Goal: Navigation & Orientation: Find specific page/section

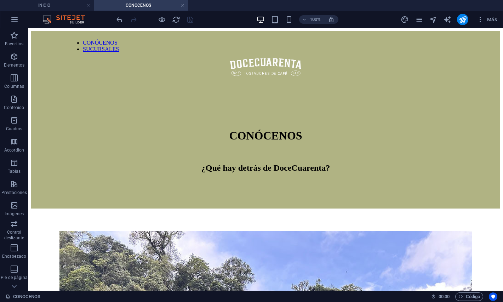
scroll to position [66, 0]
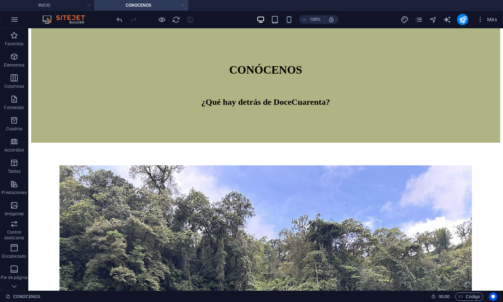
click at [183, 7] on link at bounding box center [182, 5] width 4 height 7
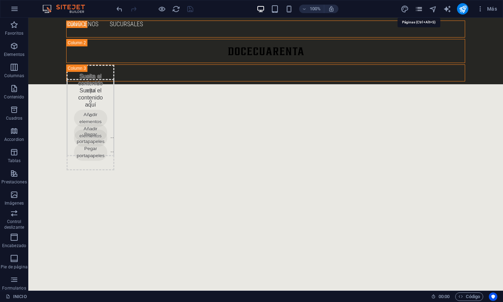
click at [422, 12] on icon "pages" at bounding box center [419, 9] width 8 height 8
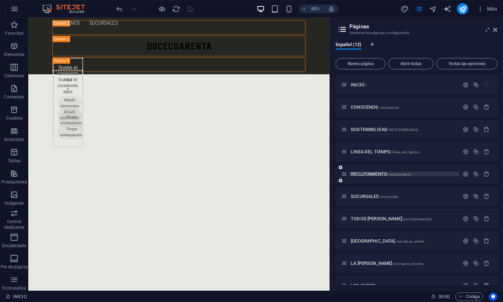
click at [377, 173] on span "RECLUTAMIENTO /reclutamiento" at bounding box center [381, 173] width 61 height 5
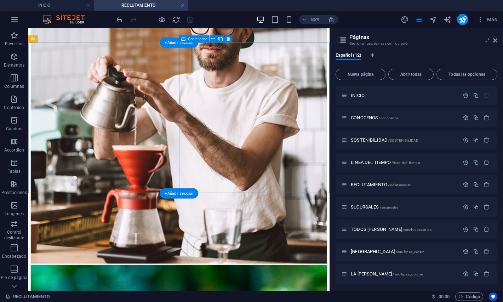
scroll to position [780, 0]
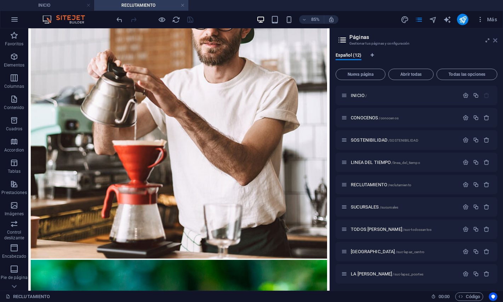
click at [495, 41] on icon at bounding box center [495, 41] width 4 height 6
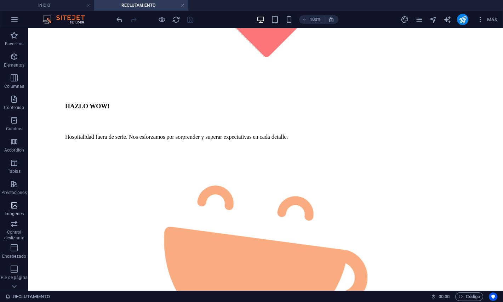
scroll to position [56, 0]
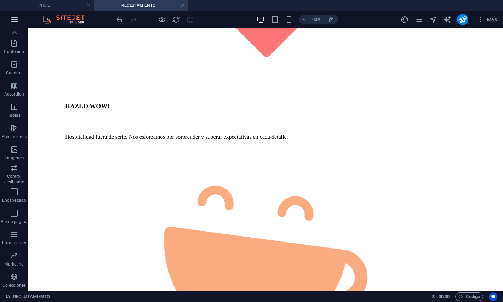
click at [13, 19] on icon "button" at bounding box center [14, 19] width 8 height 8
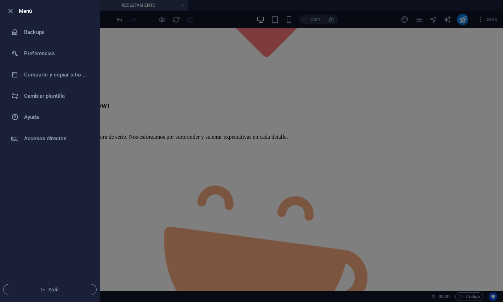
click at [59, 282] on li "Salir" at bounding box center [49, 289] width 99 height 24
click at [57, 287] on span "Salir" at bounding box center [49, 290] width 81 height 6
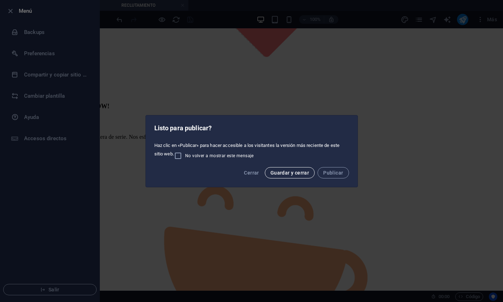
click at [288, 175] on span "Guardar y cerrar" at bounding box center [289, 173] width 39 height 6
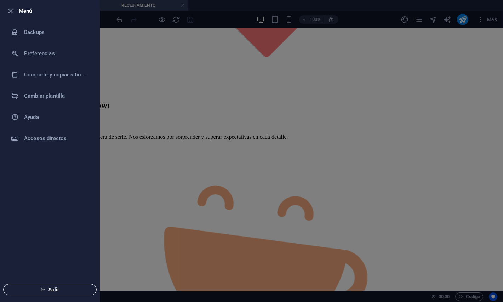
click at [58, 290] on span "Salir" at bounding box center [49, 290] width 81 height 6
click at [253, 117] on div at bounding box center [251, 151] width 503 height 302
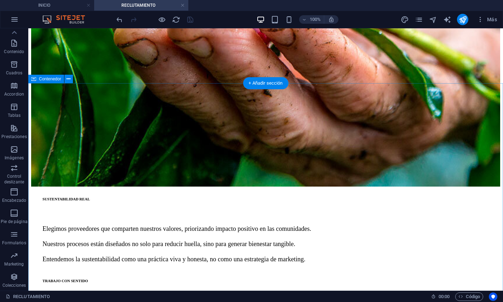
scroll to position [1388, 0]
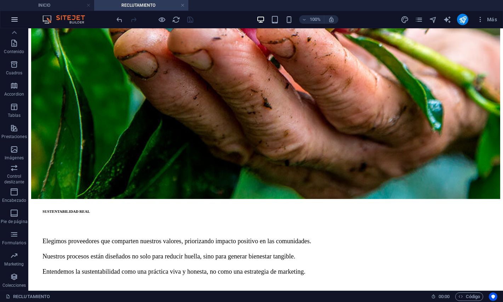
click at [10, 21] on icon "button" at bounding box center [14, 19] width 8 height 8
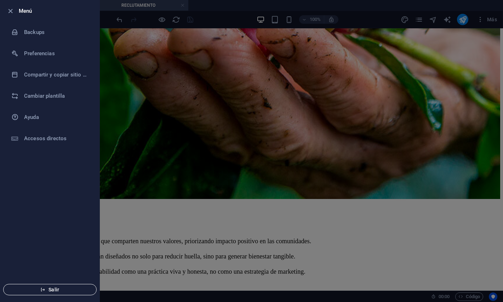
click at [59, 290] on span "Salir" at bounding box center [49, 290] width 81 height 6
